Goal: Check status

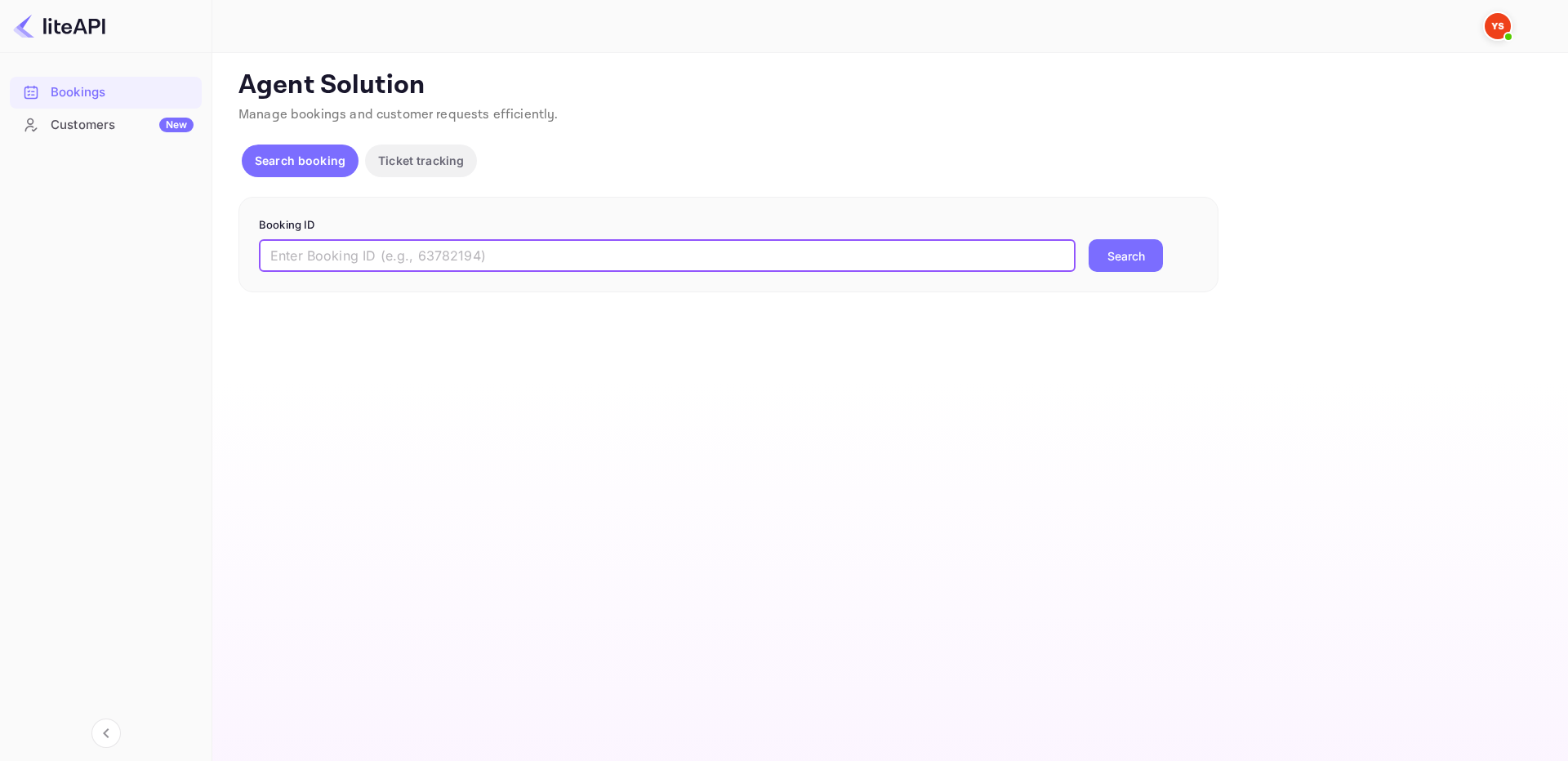
click at [994, 255] on input "text" at bounding box center [667, 255] width 817 height 32
paste input "9190225"
type input "9190225"
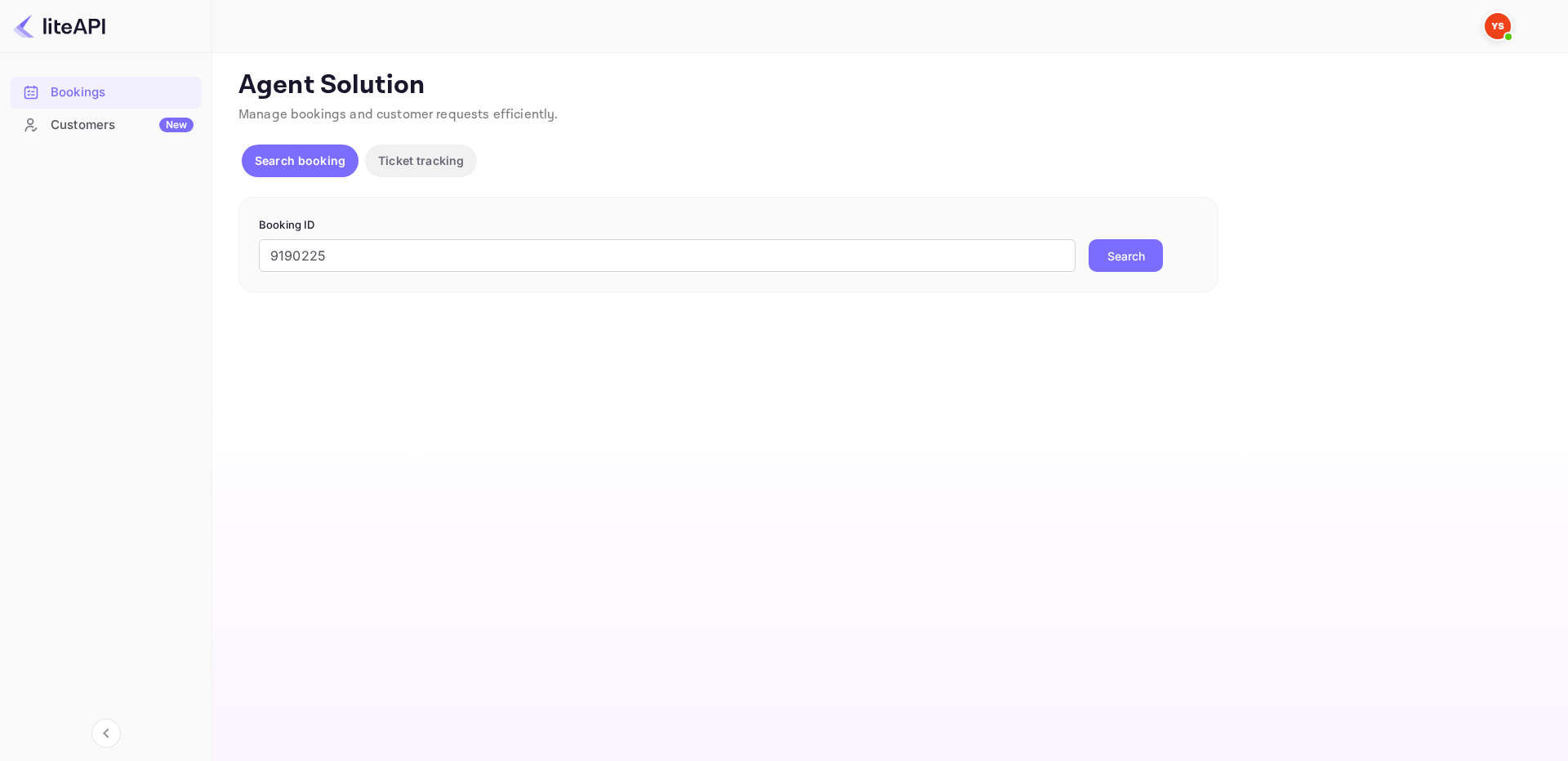
click at [1136, 262] on button "Search" at bounding box center [1125, 255] width 74 height 32
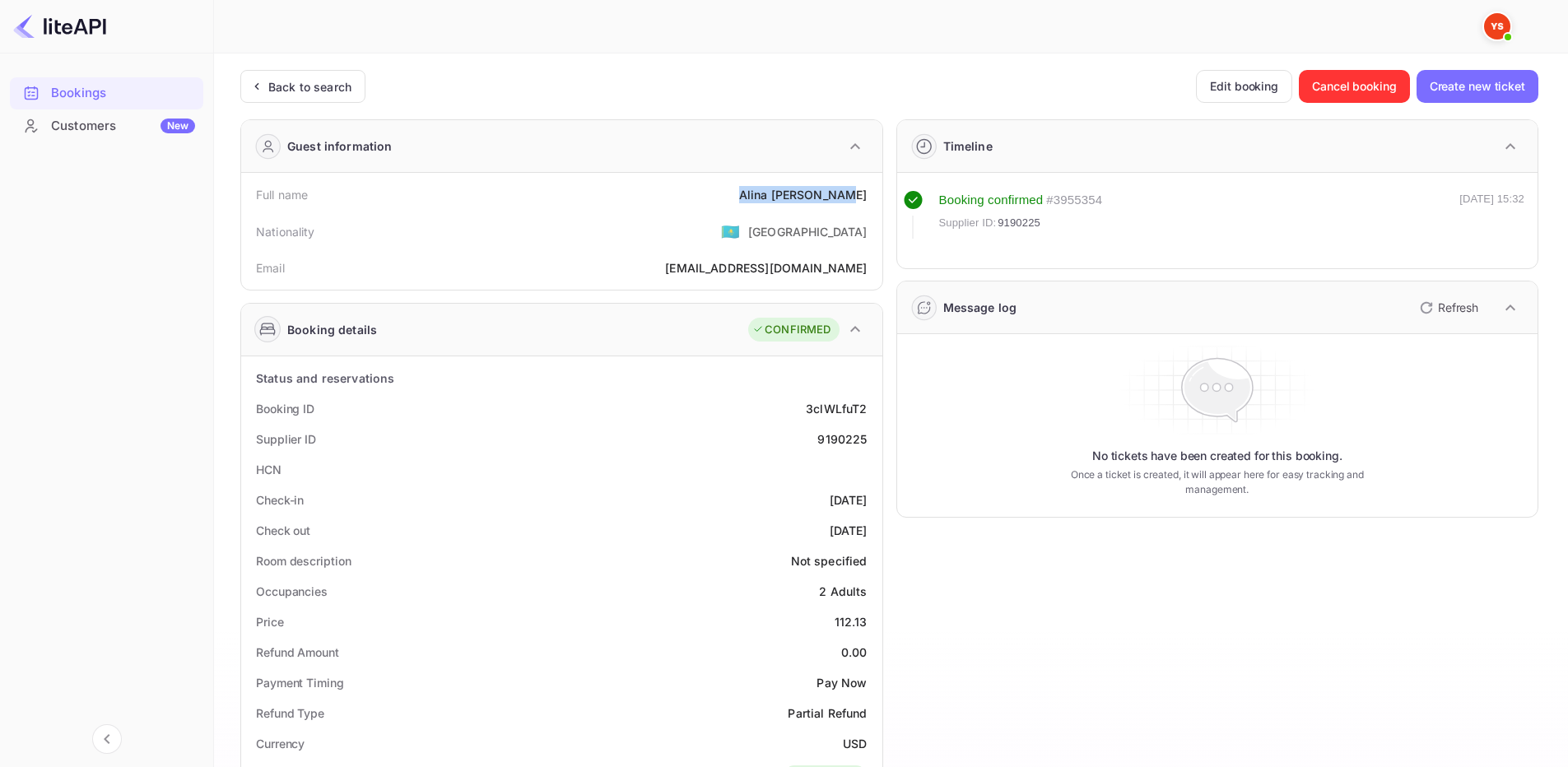
drag, startPoint x: 860, startPoint y: 195, endPoint x: 851, endPoint y: 185, distance: 13.5
click at [878, 196] on div "Full name [PERSON_NAME] Nationality 🇰🇿 [DEMOGRAPHIC_DATA] [PERSON_NAME] [PERSON…" at bounding box center [562, 230] width 641 height 117
copy div "[PERSON_NAME]"
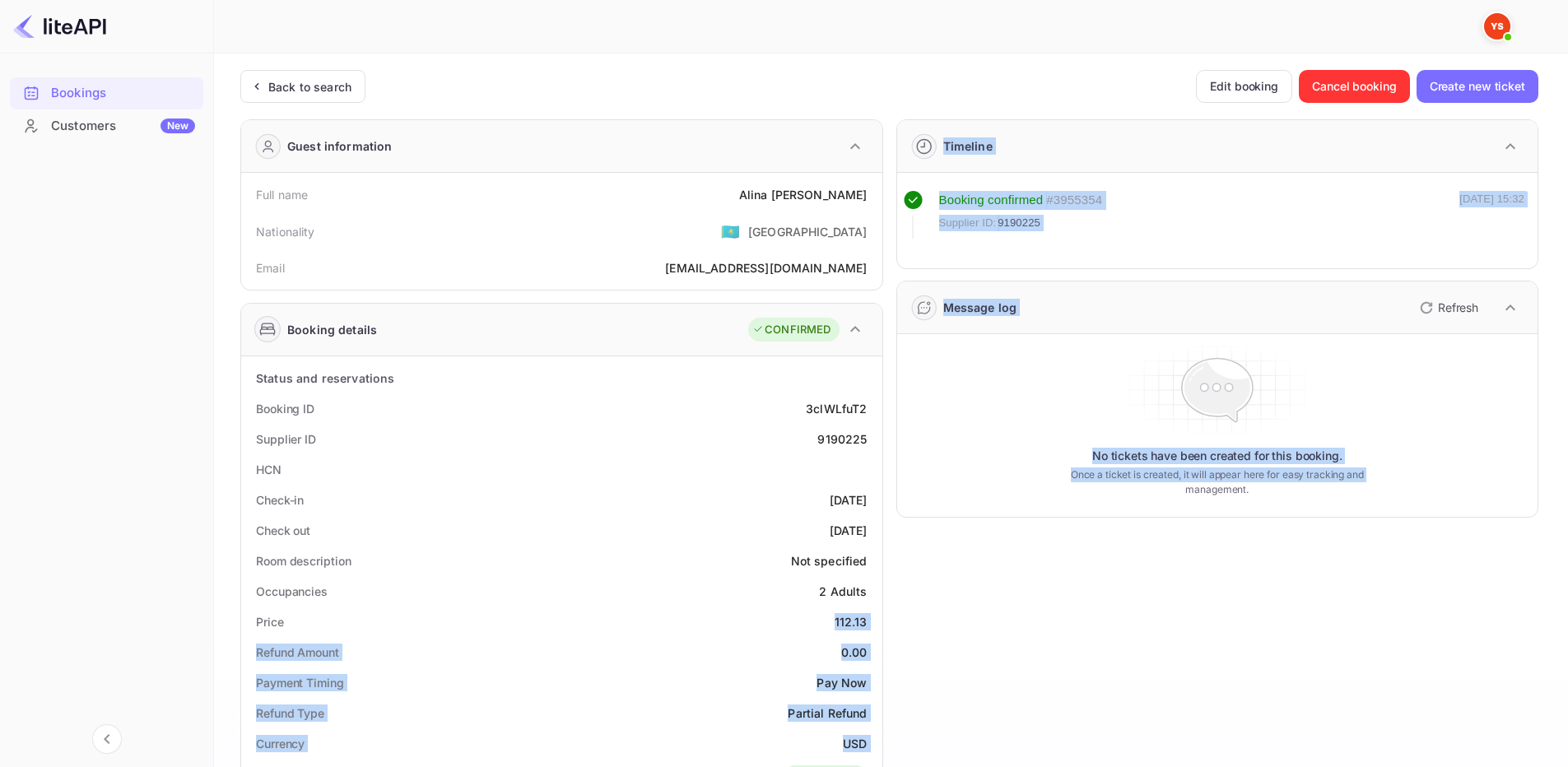
drag, startPoint x: 838, startPoint y: 625, endPoint x: 885, endPoint y: 625, distance: 47.0
click at [885, 625] on div "Guest information Full name [PERSON_NAME] Nationality 🇰🇿 [DEMOGRAPHIC_DATA] Ema…" at bounding box center [882, 691] width 1311 height 1170
click at [863, 623] on div "112.13" at bounding box center [851, 622] width 33 height 17
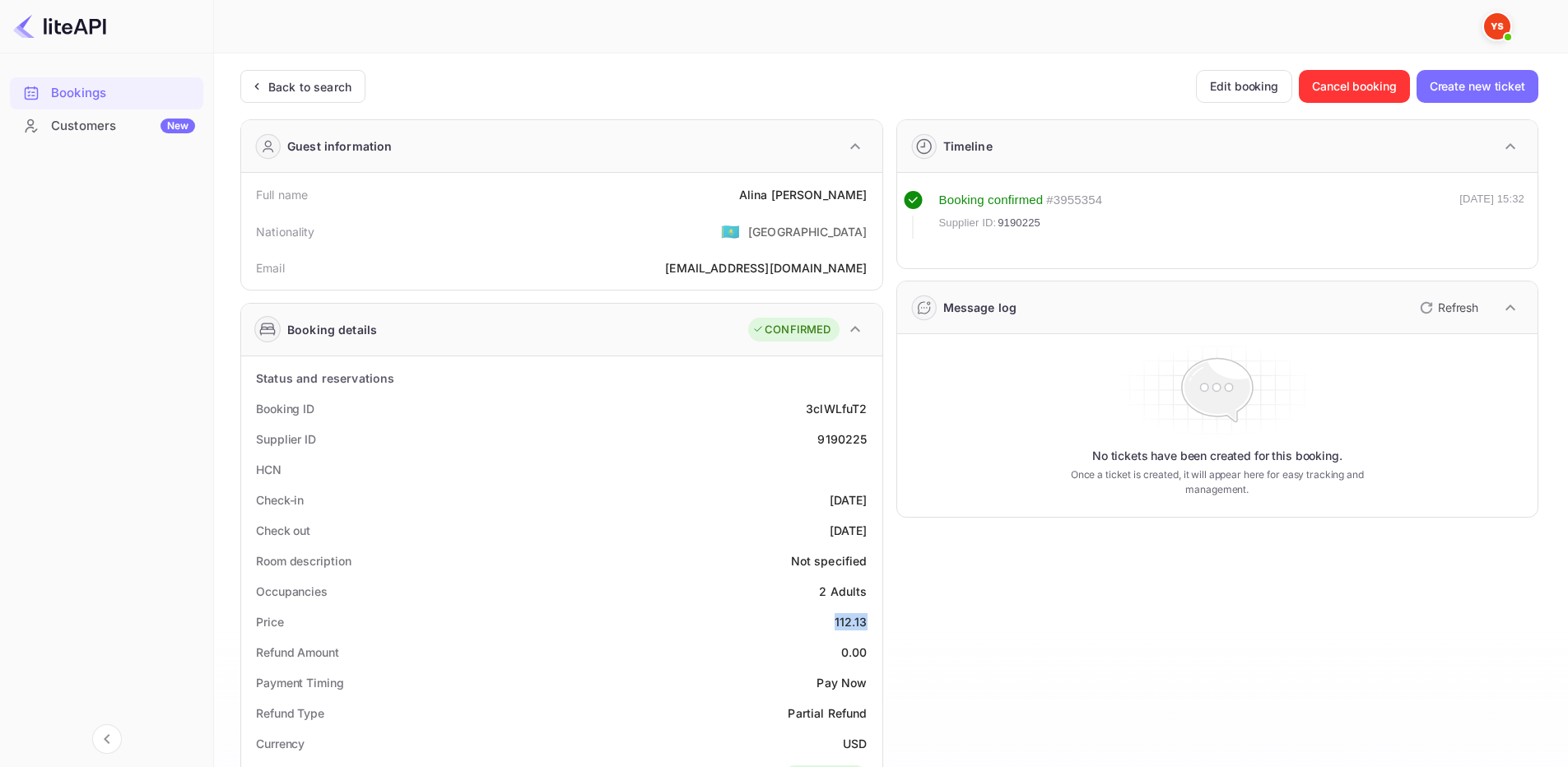
drag, startPoint x: 835, startPoint y: 621, endPoint x: 871, endPoint y: 623, distance: 36.1
click at [871, 623] on div "Price 112.13" at bounding box center [561, 622] width 628 height 31
copy div "112.13"
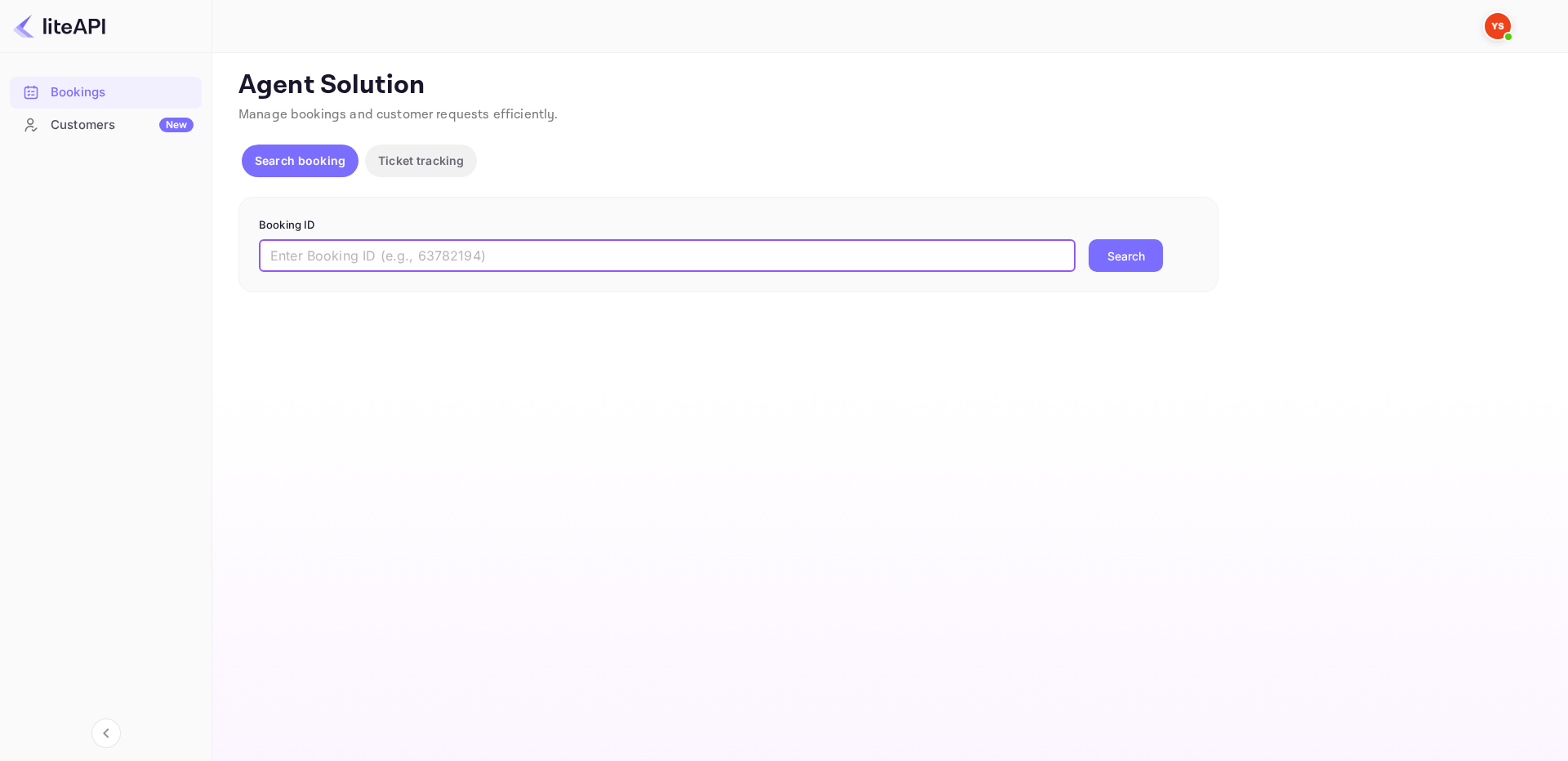
click at [926, 254] on input "text" at bounding box center [667, 255] width 817 height 32
type input "8428669"
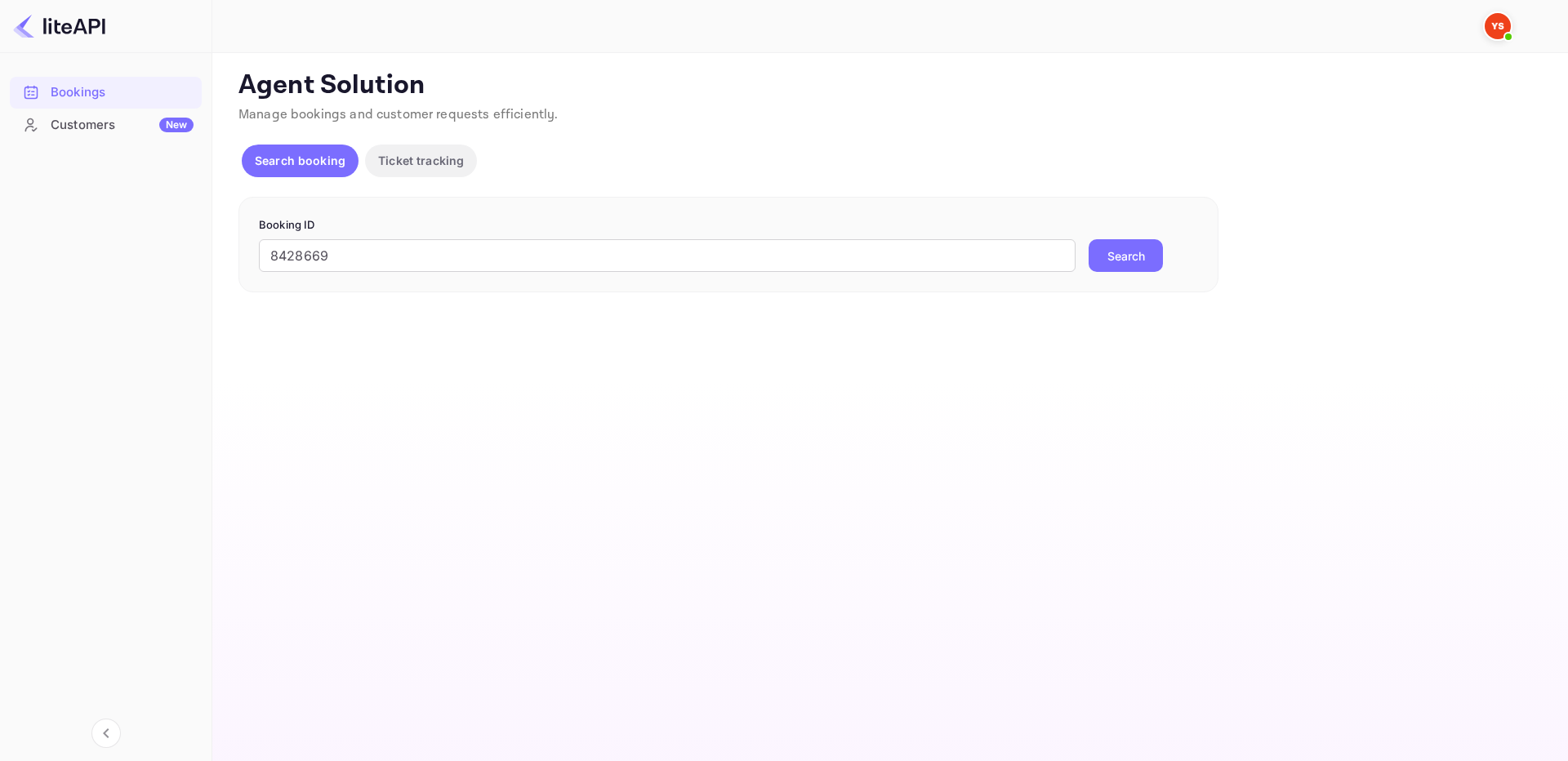
click at [1161, 253] on button "Search" at bounding box center [1125, 255] width 74 height 32
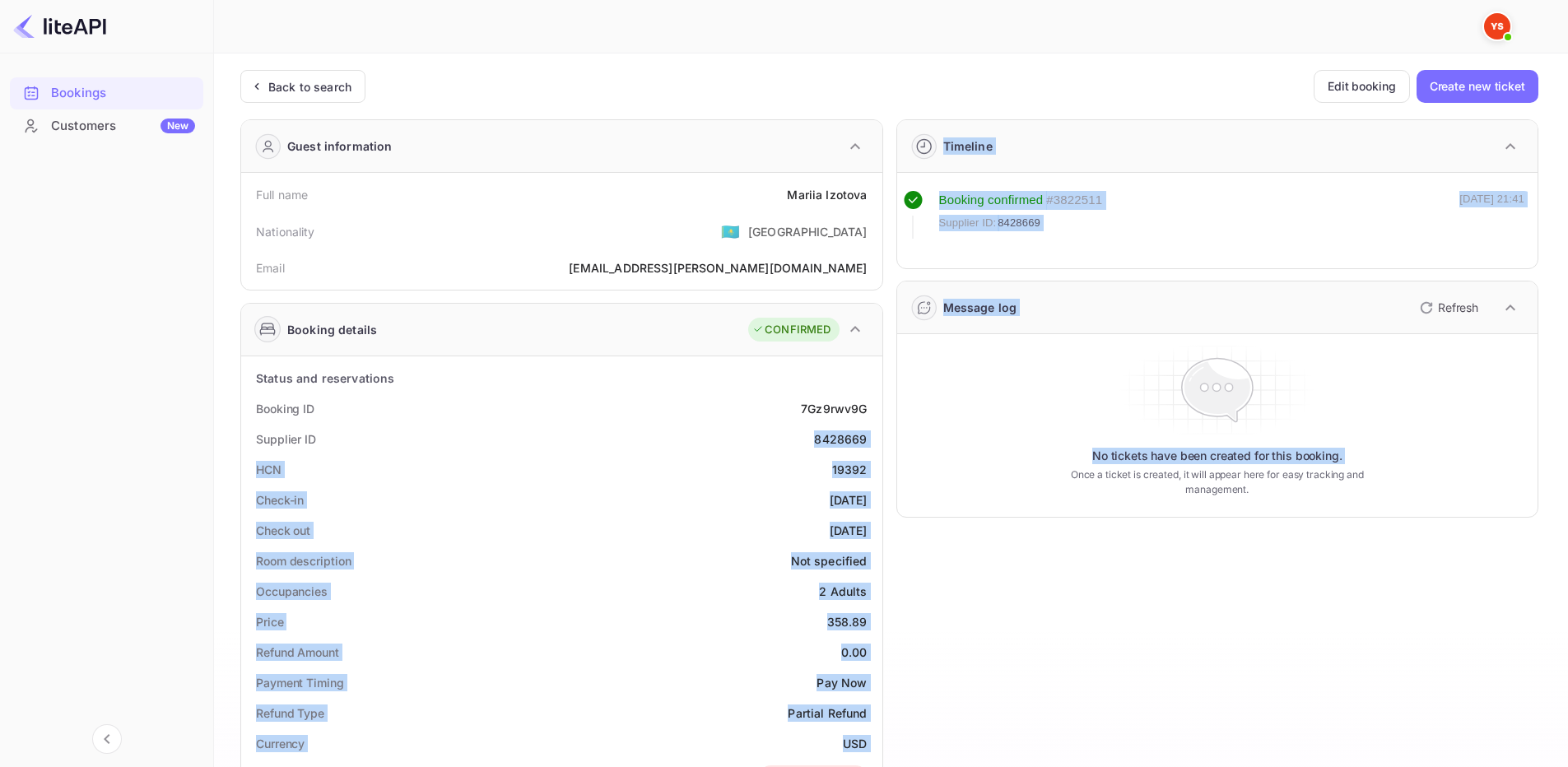
drag, startPoint x: 809, startPoint y: 442, endPoint x: 886, endPoint y: 434, distance: 77.4
click at [886, 434] on div "Guest information Full name [PERSON_NAME] Nationality 🇰🇿 [DEMOGRAPHIC_DATA] Ema…" at bounding box center [882, 691] width 1311 height 1170
click at [884, 432] on div "Timeline Booking confirmed # 3822511 Supplier ID: 8428669 [DATE] 21:41 Message …" at bounding box center [1211, 691] width 656 height 1170
click at [867, 432] on div "Supplier ID 8428669" at bounding box center [561, 439] width 628 height 31
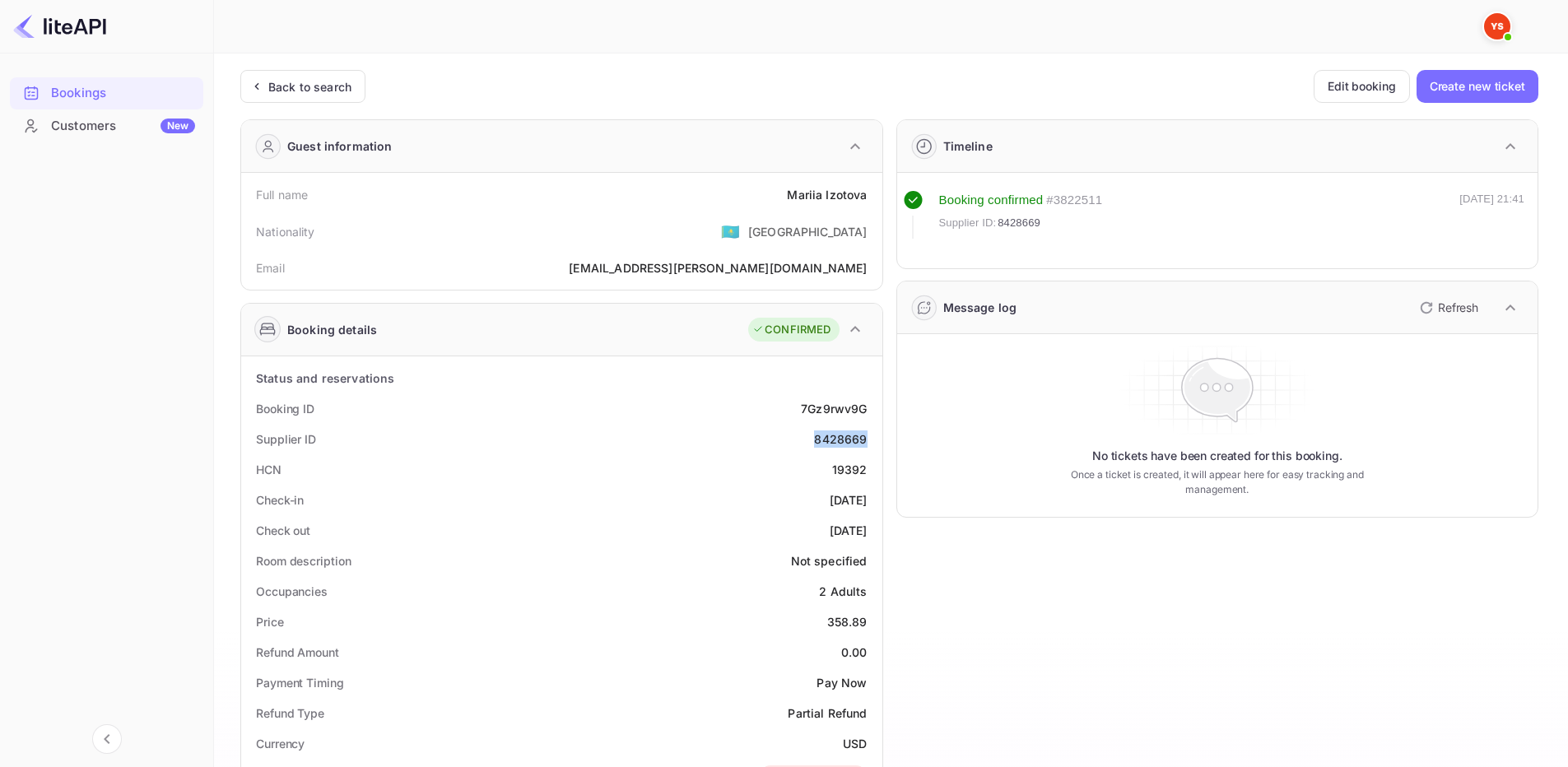
drag, startPoint x: 804, startPoint y: 438, endPoint x: 873, endPoint y: 433, distance: 69.2
click at [873, 433] on div "Supplier ID 8428669" at bounding box center [561, 439] width 628 height 31
copy div "8428669"
drag, startPoint x: 785, startPoint y: 193, endPoint x: 869, endPoint y: 200, distance: 84.3
click at [869, 200] on div "Full name [PERSON_NAME]" at bounding box center [561, 195] width 628 height 31
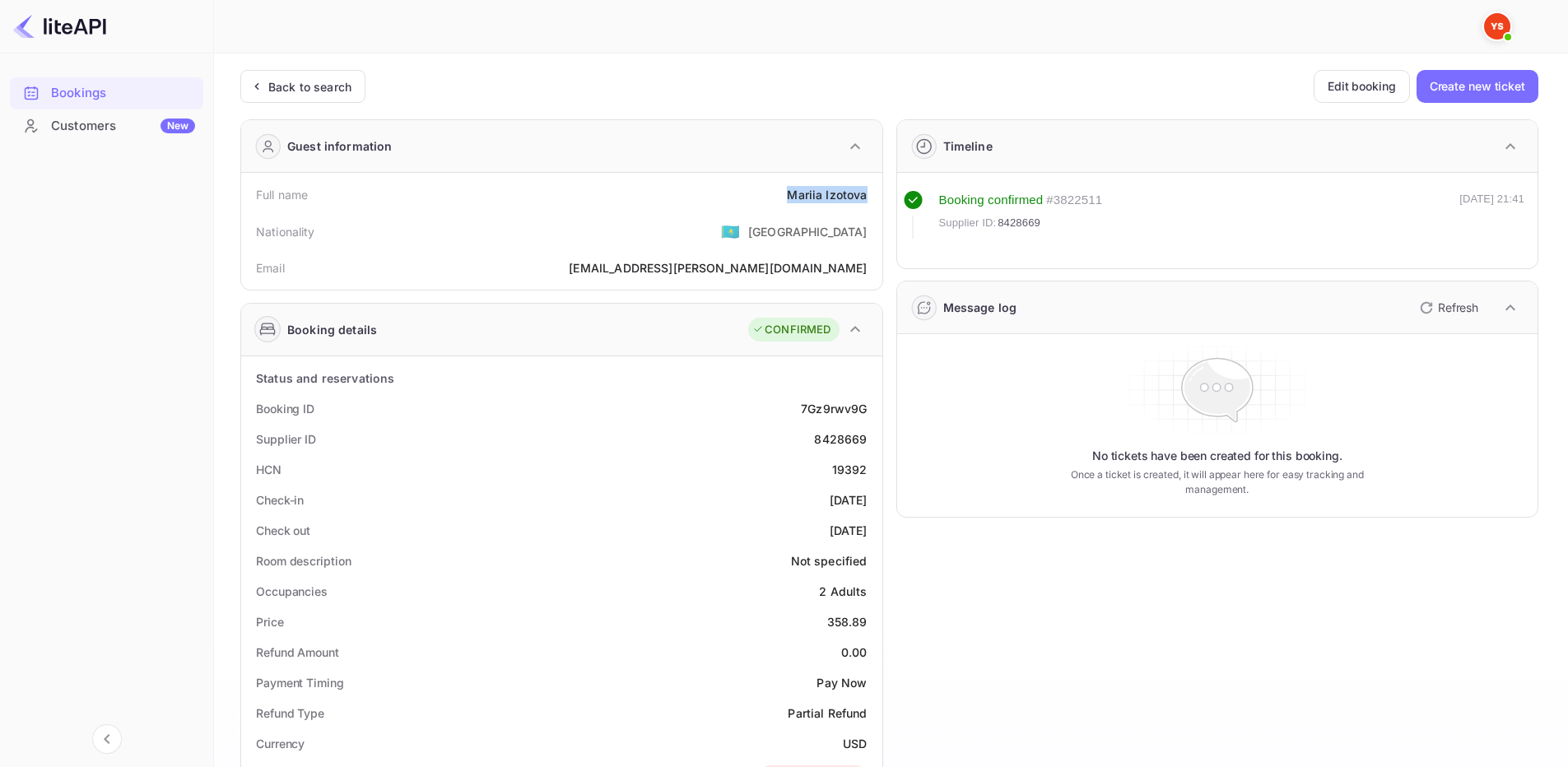
copy div "[PERSON_NAME]"
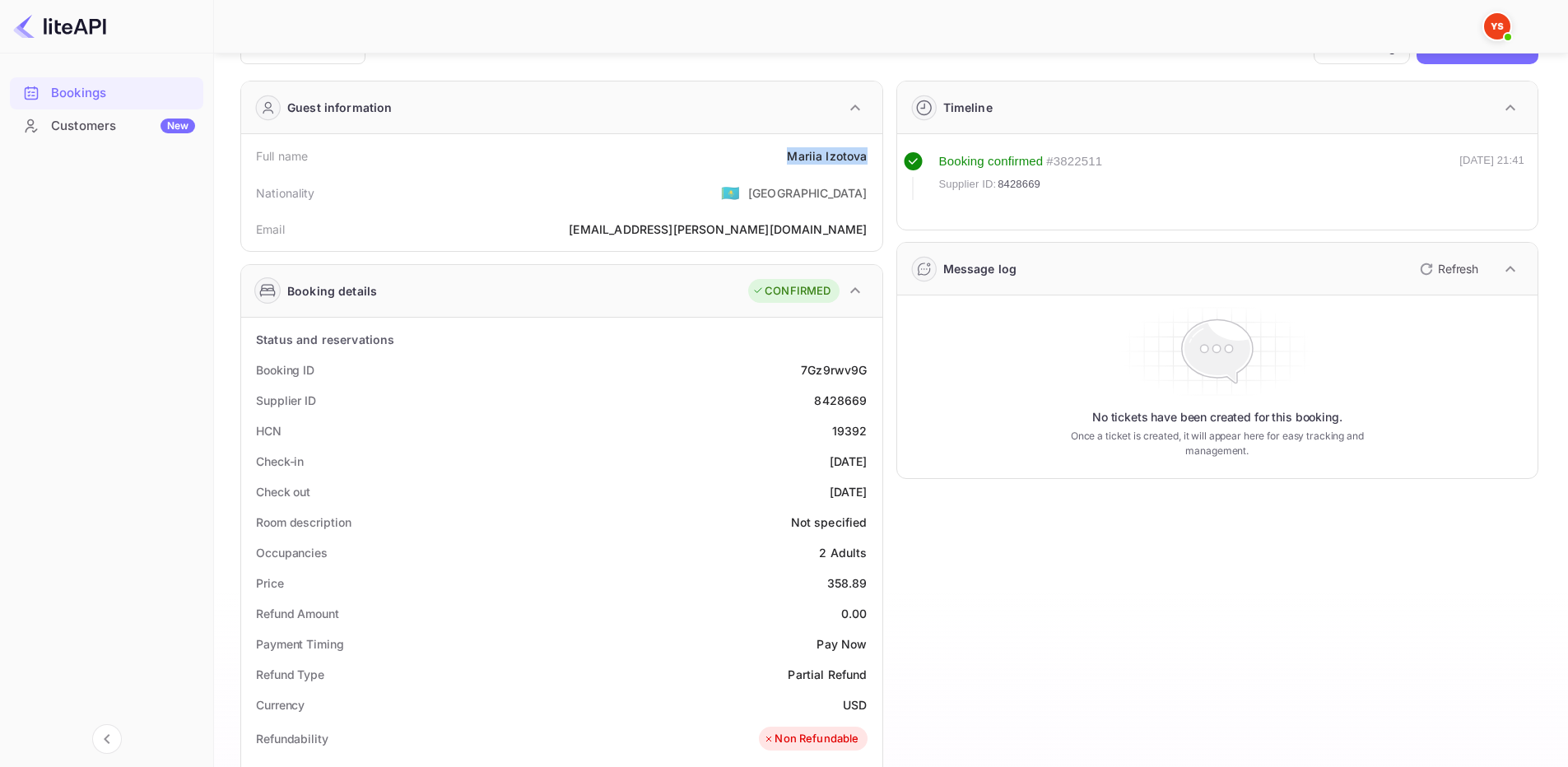
scroll to position [82, 0]
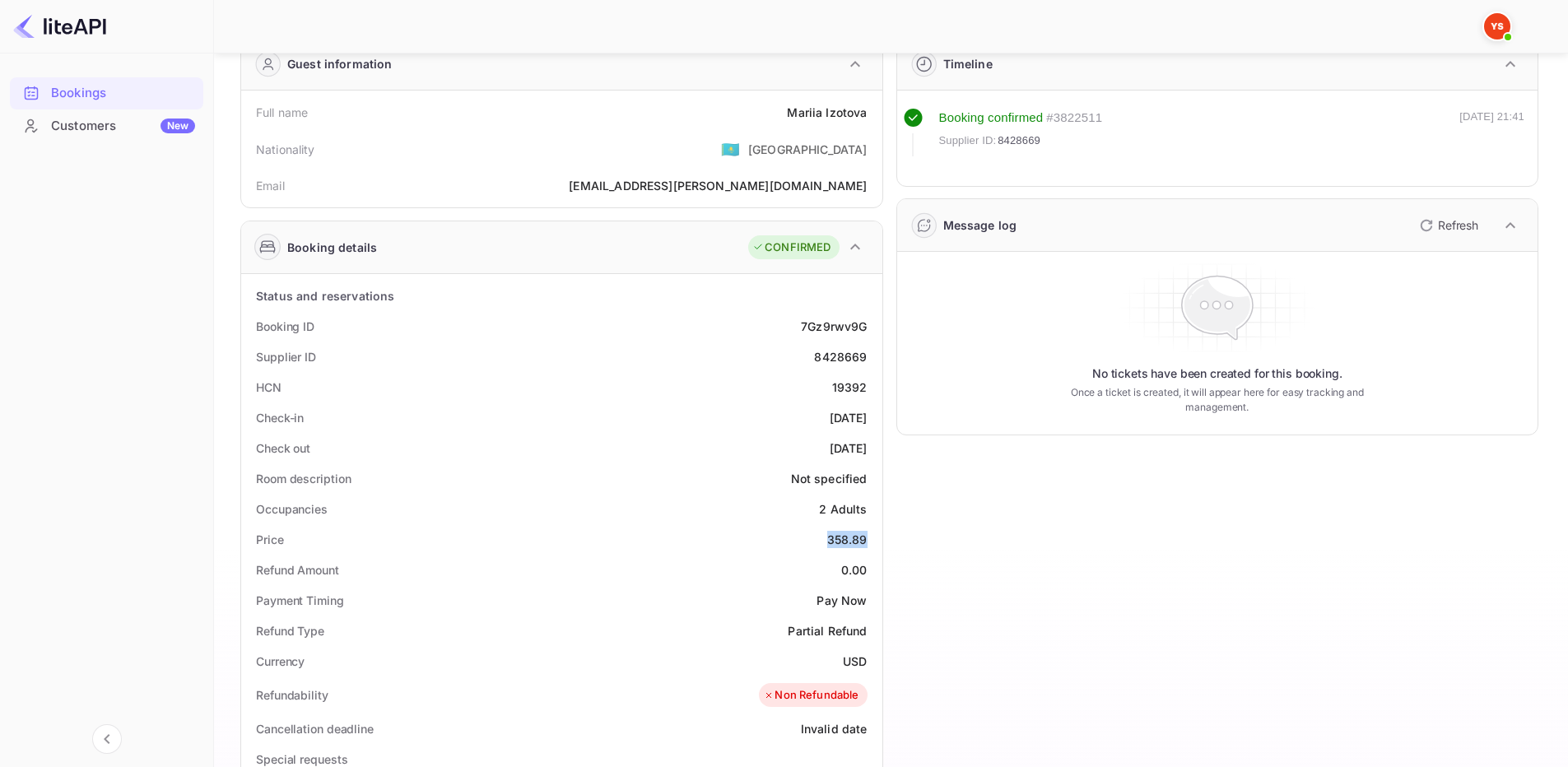
drag, startPoint x: 824, startPoint y: 540, endPoint x: 867, endPoint y: 537, distance: 43.1
click at [867, 537] on div "Price 358.89" at bounding box center [561, 539] width 628 height 31
copy div "358.89"
